Goal: Task Accomplishment & Management: Manage account settings

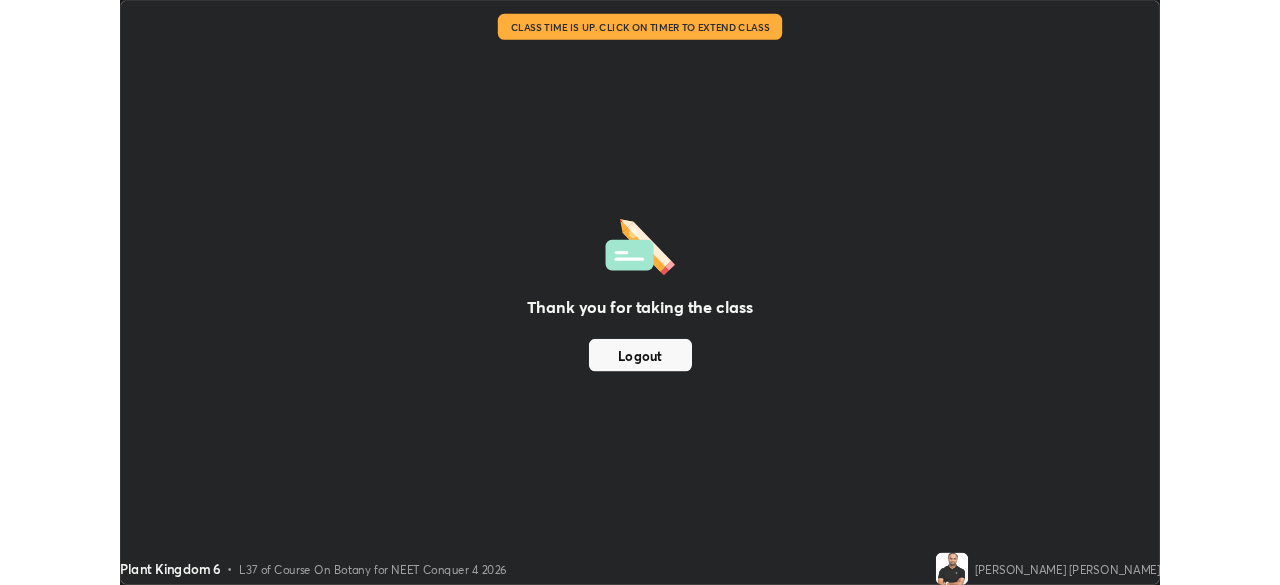
scroll to position [720, 1280]
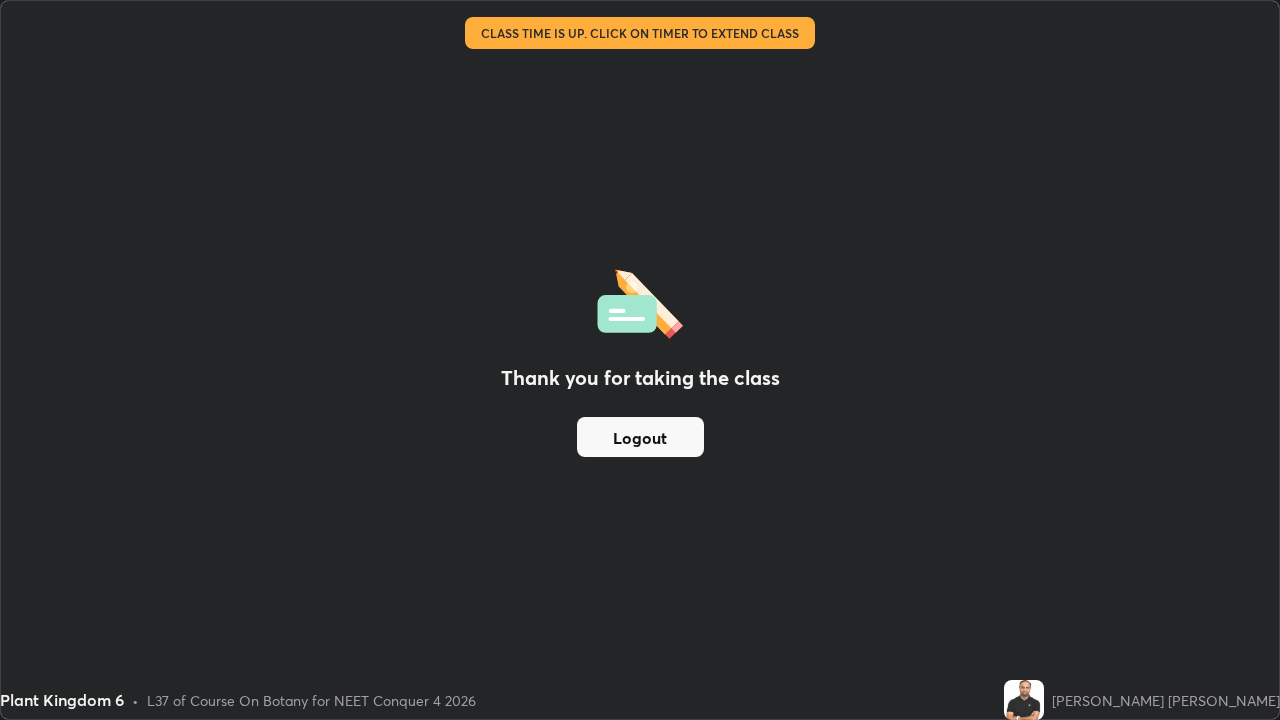
click at [641, 454] on button "Logout" at bounding box center [640, 437] width 127 height 40
click at [634, 440] on button "Logout" at bounding box center [640, 437] width 127 height 40
click at [632, 441] on button "Logout" at bounding box center [640, 437] width 127 height 40
click at [633, 441] on button "Logout" at bounding box center [640, 437] width 127 height 40
click at [634, 442] on button "Logout" at bounding box center [640, 437] width 127 height 40
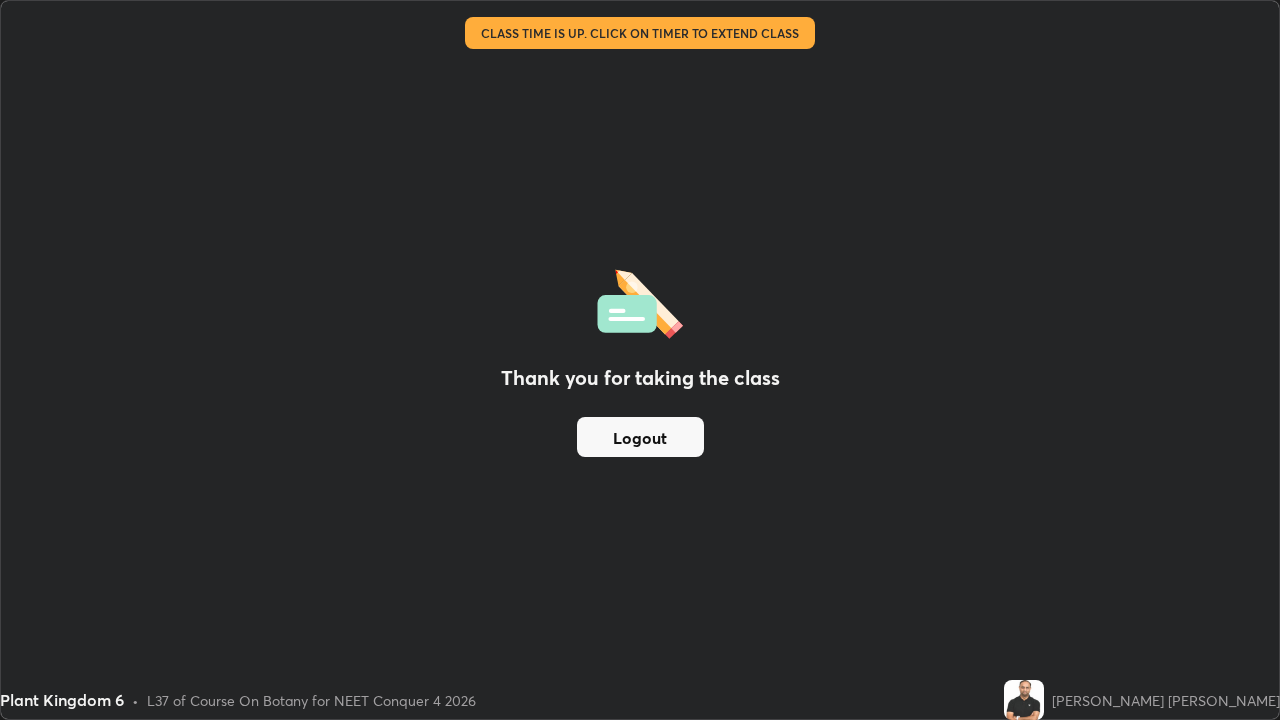
click at [634, 446] on button "Logout" at bounding box center [640, 437] width 127 height 40
click at [634, 448] on button "Logout" at bounding box center [640, 437] width 127 height 40
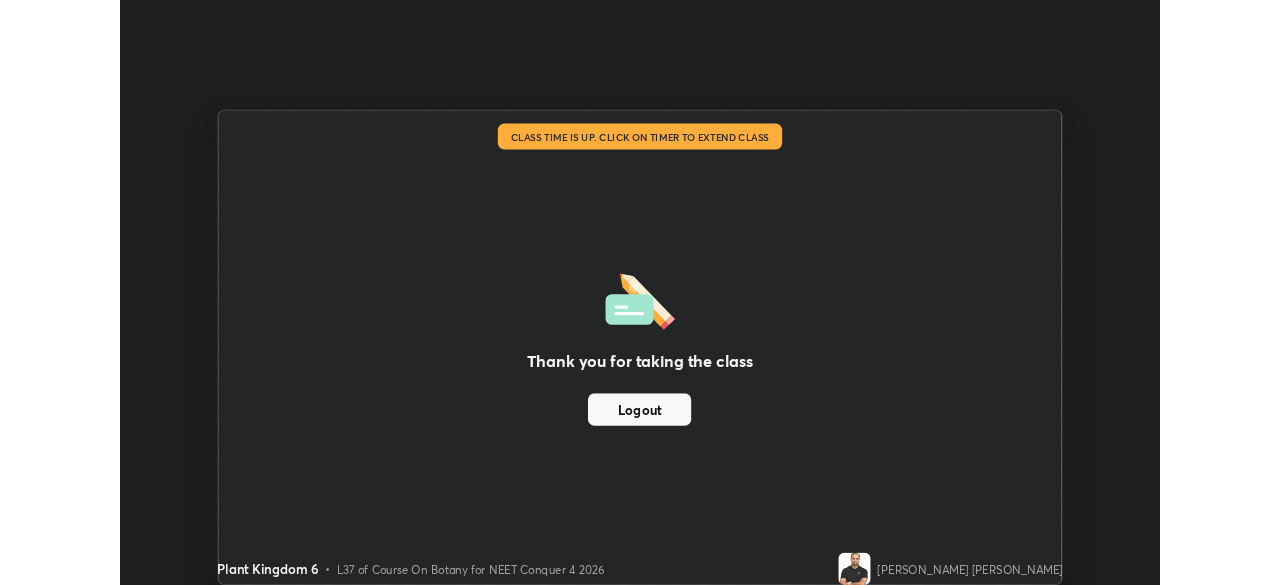
scroll to position [99379, 98686]
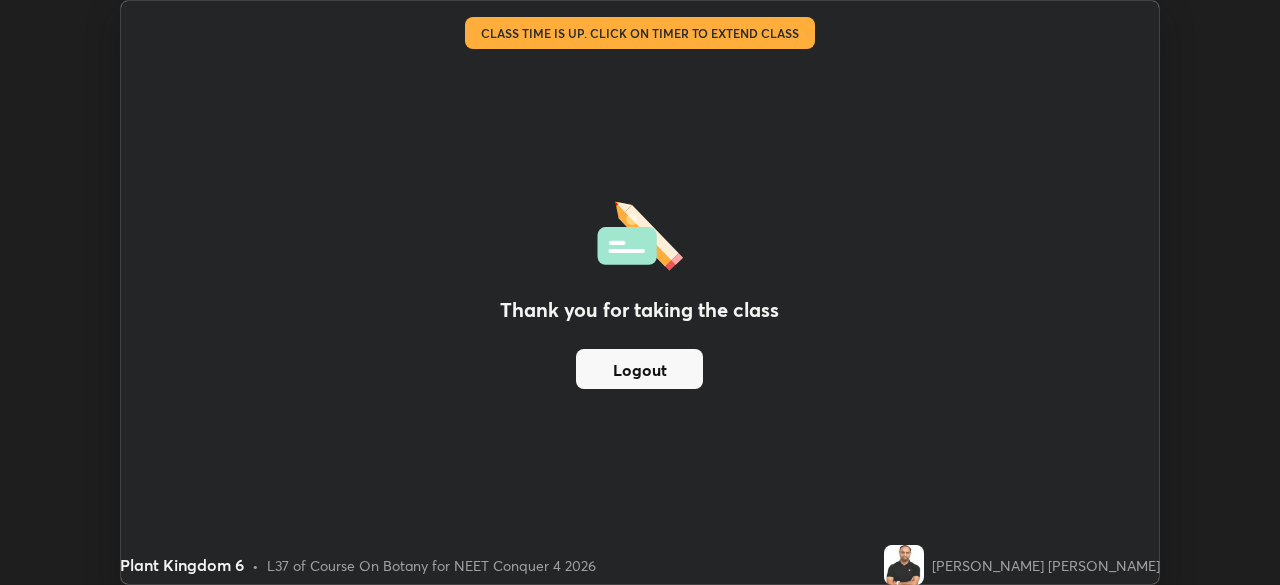
click at [1207, 502] on div "Thank you for taking the class Logout Setting up your live class Class time is …" at bounding box center [640, 292] width 1280 height 585
click at [830, 446] on div "Thank you for taking the class Logout" at bounding box center [640, 292] width 1039 height 583
click at [1216, 208] on div "Thank you for taking the class Logout Setting up your live class Class time is …" at bounding box center [640, 292] width 1280 height 585
click at [1220, 212] on div "Thank you for taking the class Logout Setting up your live class Class time is …" at bounding box center [640, 292] width 1280 height 585
